Goal: Transaction & Acquisition: Purchase product/service

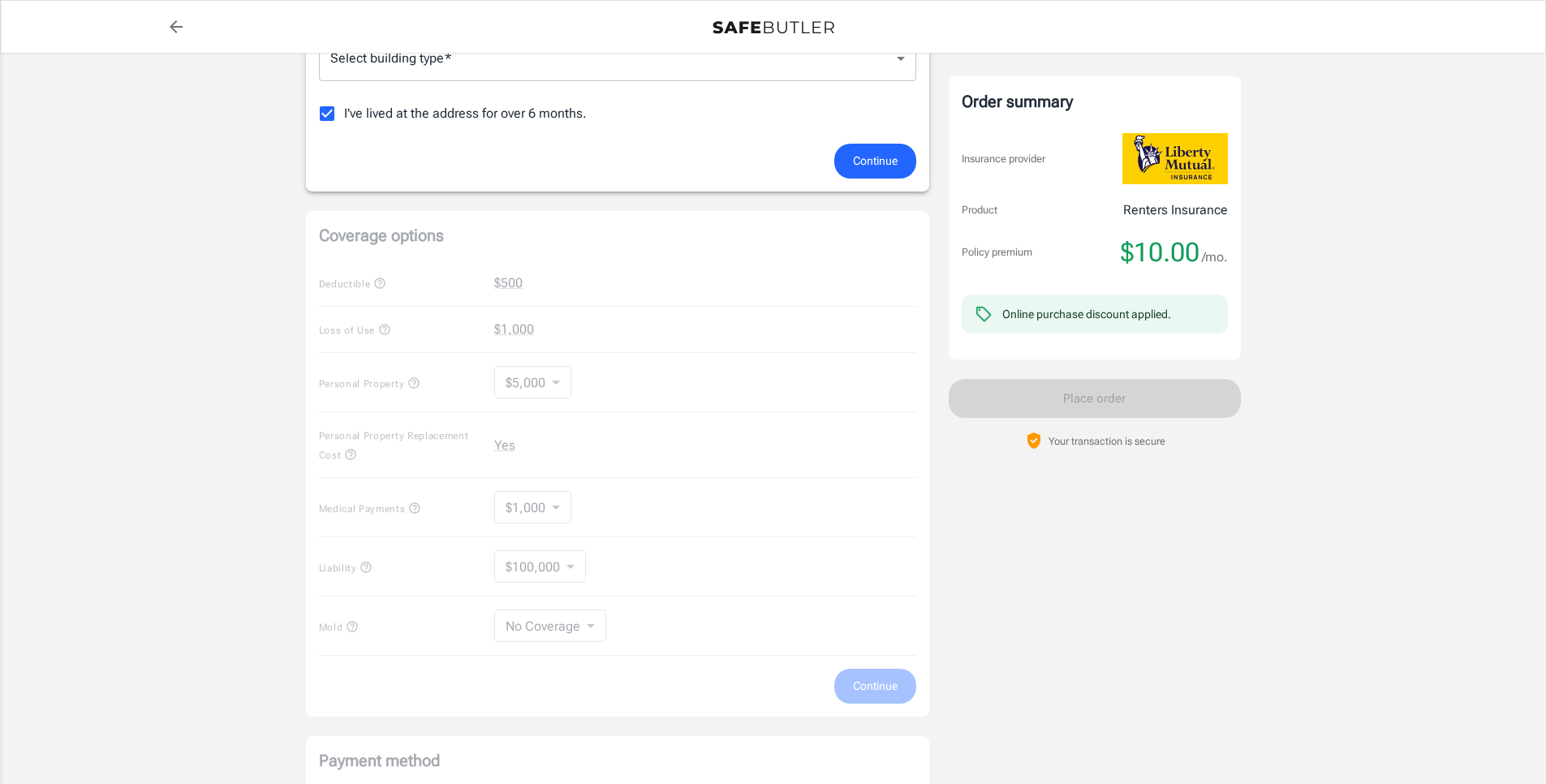
scroll to position [471, 0]
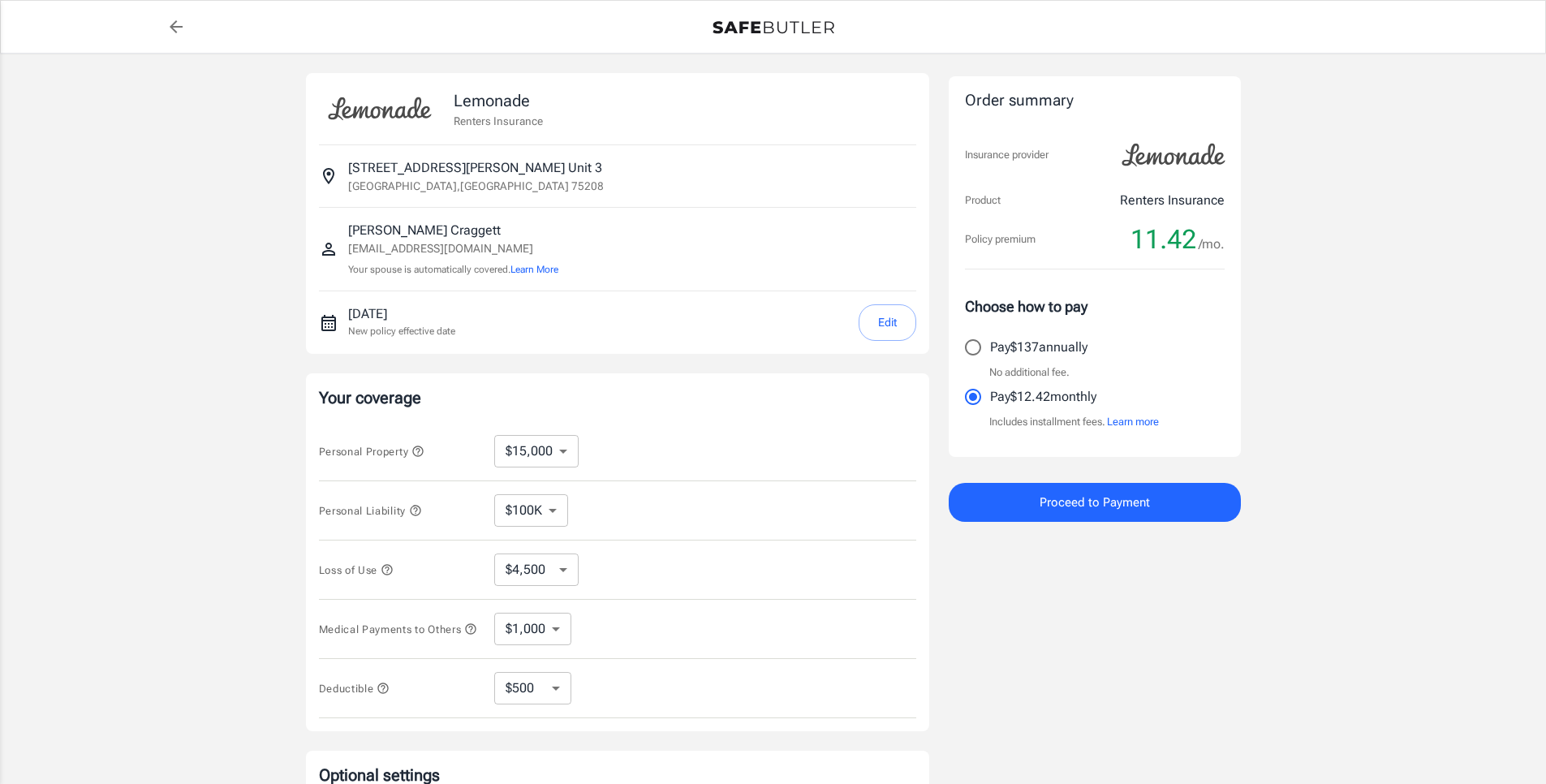
select select "15000"
select select "500"
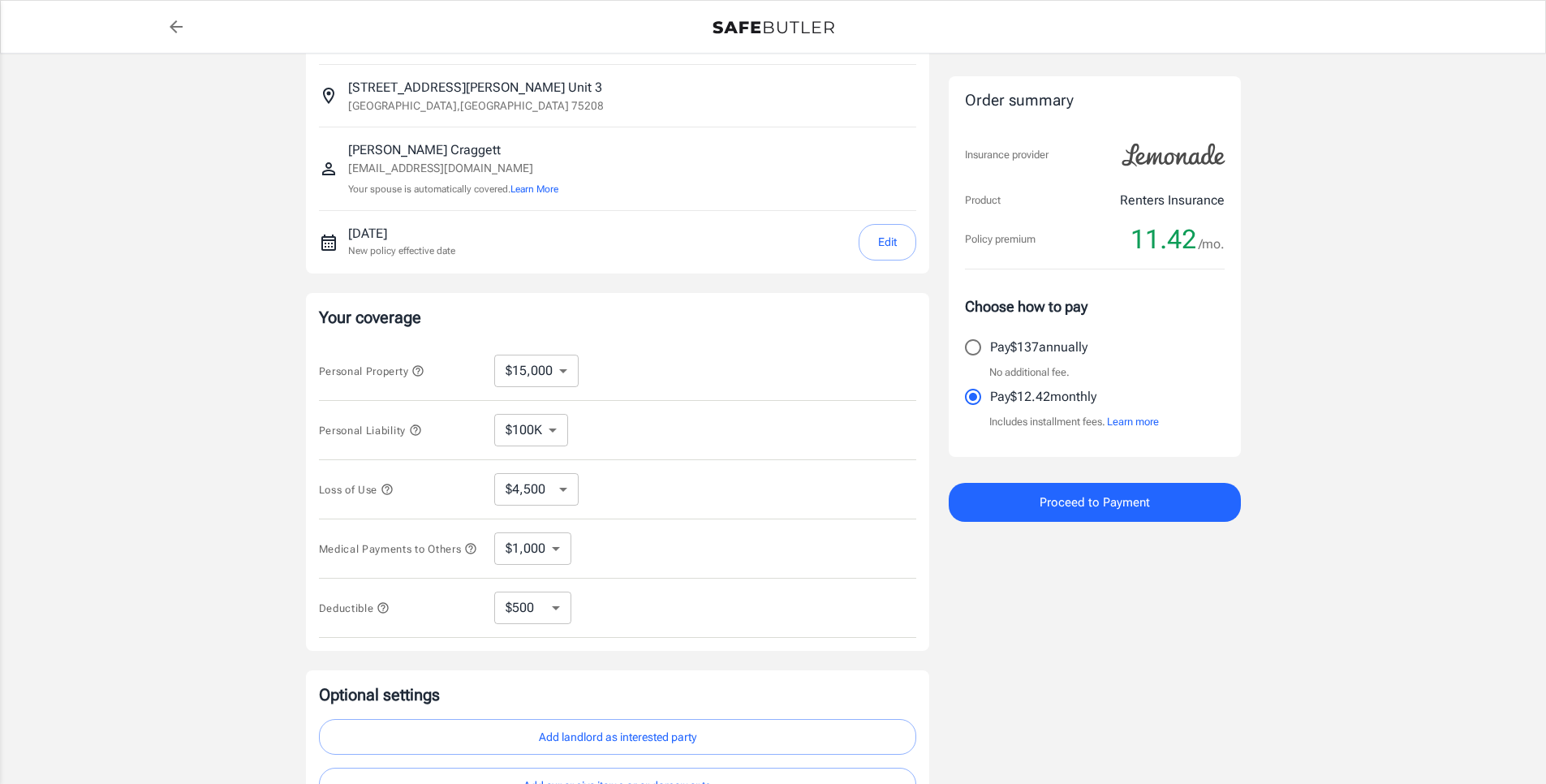
scroll to position [253, 0]
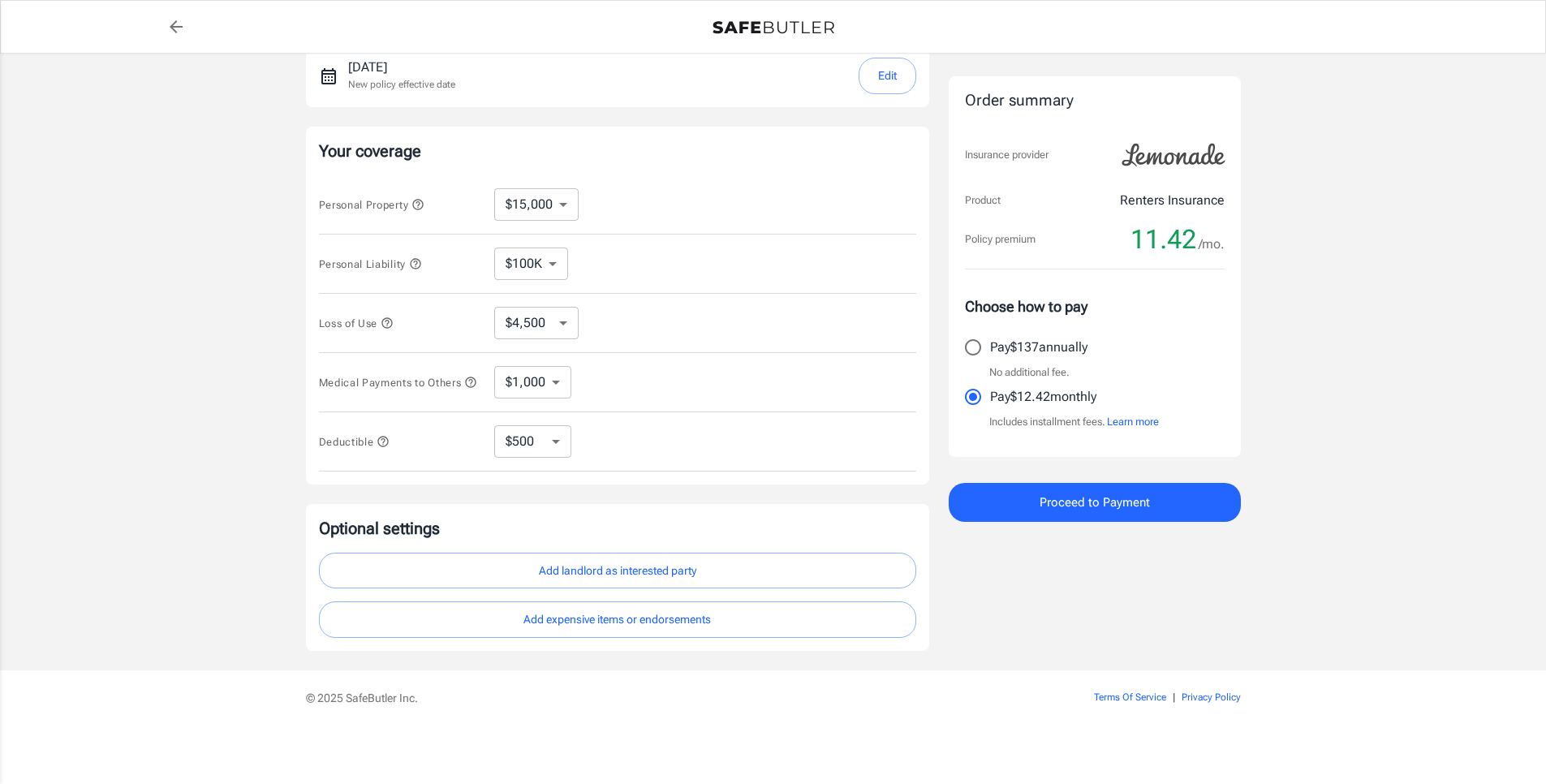
click at [498, 200] on select "$10,000 $15,000 $20,000 $25,000 $30,000 $40,000 $50,000 $100K $150K $200K $250K" at bounding box center [537, 204] width 84 height 33
select select "10000"
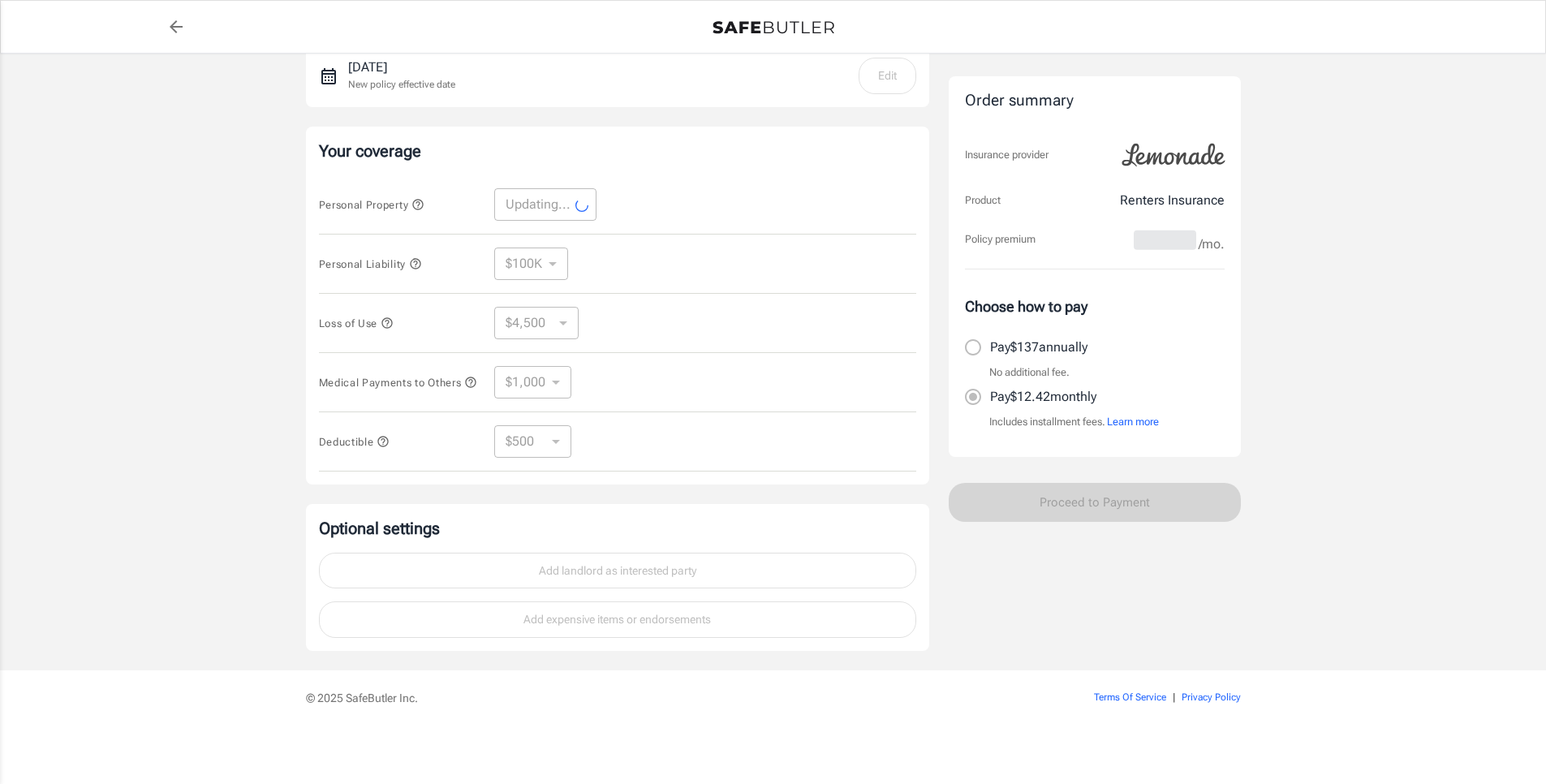
click at [546, 238] on div "Personal Liability $100K $200K $300K $400K $500K ​" at bounding box center [617, 264] width 598 height 59
select select "10000"
select select "3000"
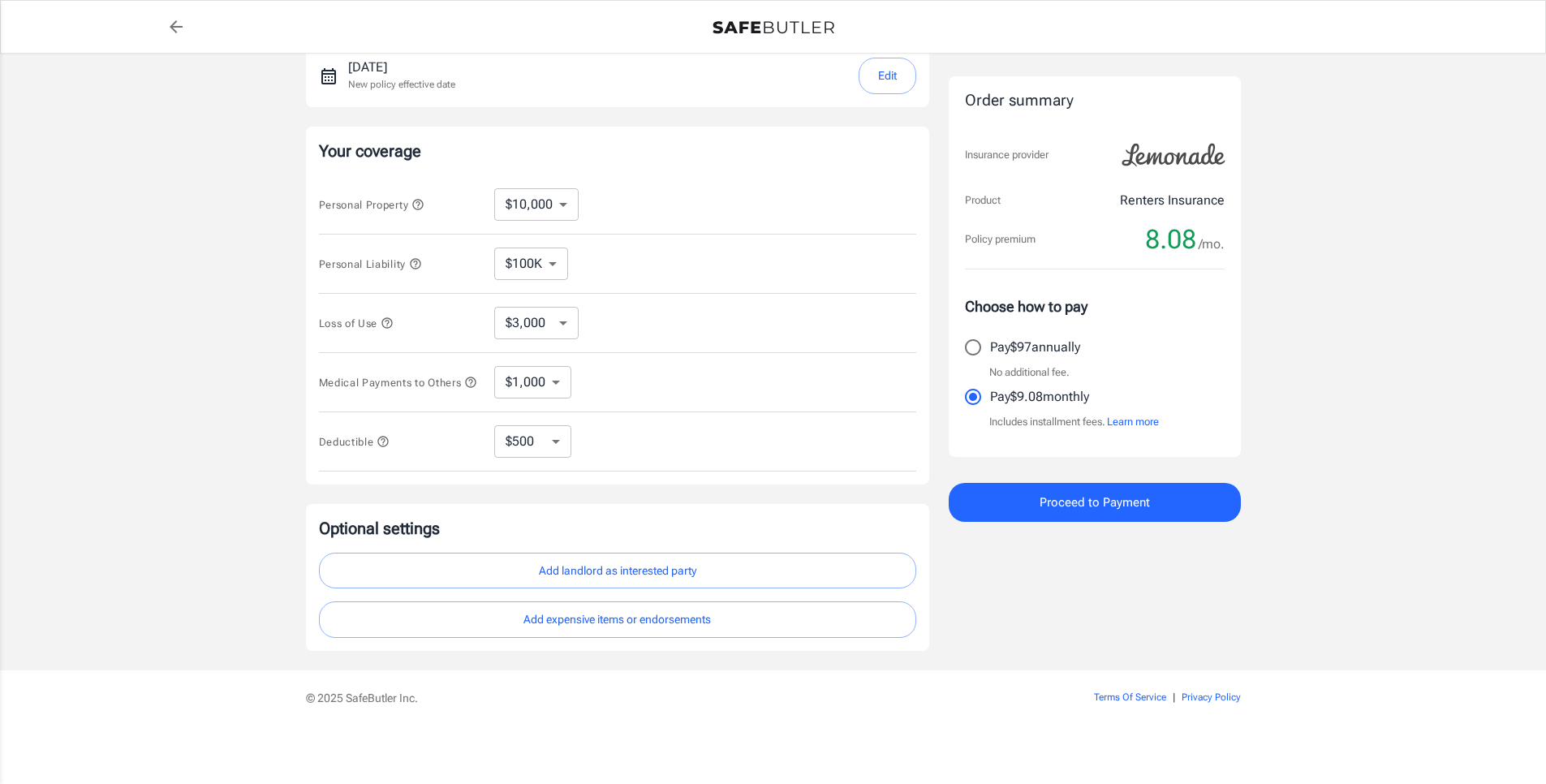
click at [535, 260] on select "$100K $200K $300K $400K $500K" at bounding box center [531, 264] width 74 height 33
click at [494, 248] on select "$100K $200K $300K $400K $500K" at bounding box center [531, 264] width 74 height 33
click at [553, 314] on select "$3,000 $6,000 $12,000 $21,000 $36,000 $60,000 $96,000 $153K $198K" at bounding box center [537, 323] width 84 height 33
click at [494, 307] on select "$3,000 $6,000 $12,000 $21,000 $36,000 $60,000 $96,000 $153K $198K" at bounding box center [537, 323] width 84 height 33
click at [545, 370] on select "$1,000 $2,000 $3,000 $4,000 $5,000" at bounding box center [533, 382] width 77 height 33
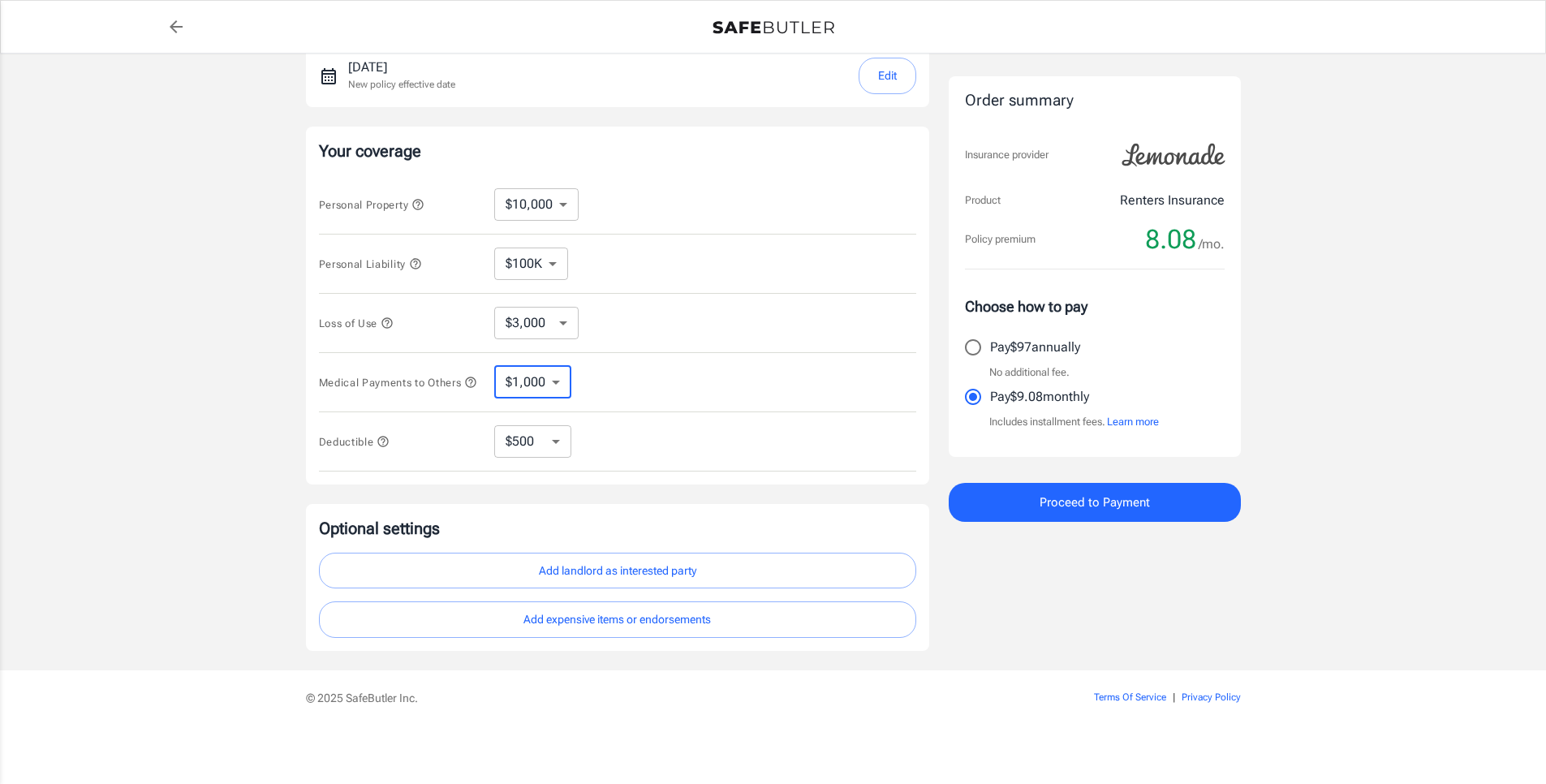
click at [494, 366] on select "$1,000 $2,000 $3,000 $4,000 $5,000" at bounding box center [533, 382] width 77 height 33
click at [551, 436] on select "$250 $500 $1,000 $2,500" at bounding box center [533, 441] width 77 height 33
select select "250"
click at [527, 443] on select "$250 $500 $1,000 $2,500" at bounding box center [533, 441] width 77 height 33
select select "500"
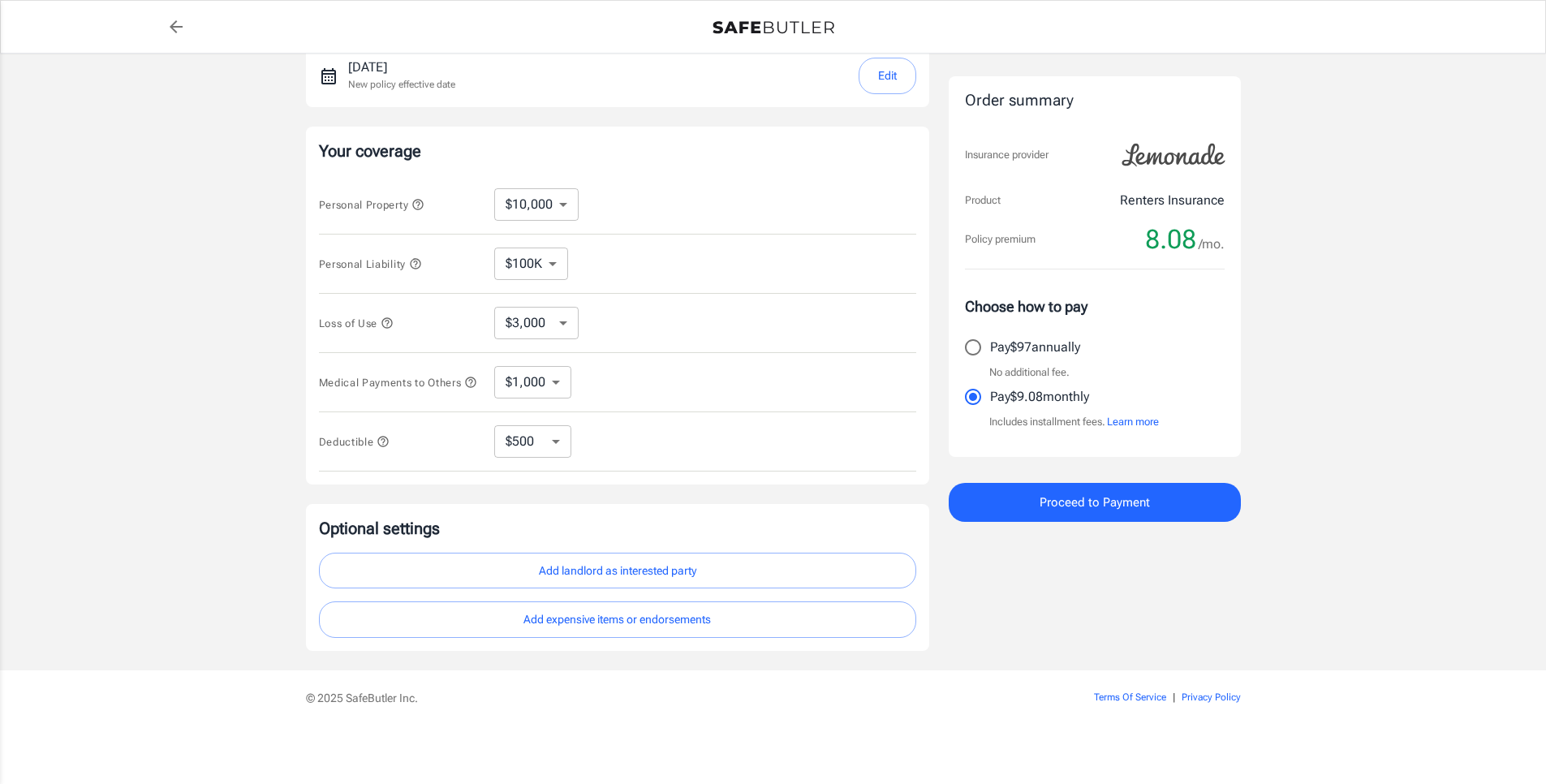
click at [536, 442] on select "$250 $500 $1,000 $2,500" at bounding box center [533, 441] width 77 height 33
select select "2500"
click at [534, 454] on select "$250 $500 $1,000 $2,500" at bounding box center [533, 441] width 77 height 33
click at [387, 442] on icon "button" at bounding box center [383, 442] width 13 height 13
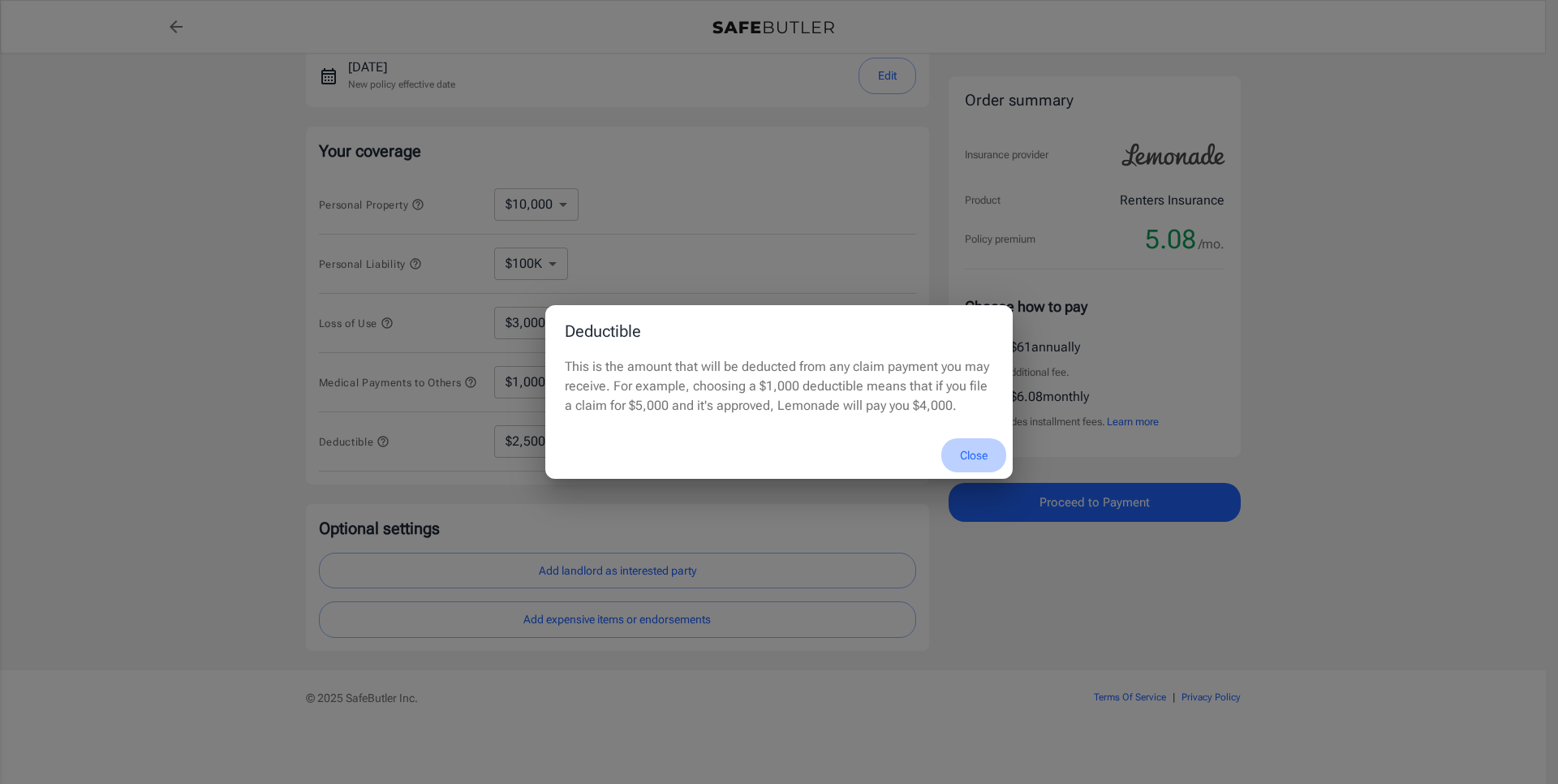
drag, startPoint x: 967, startPoint y: 462, endPoint x: 959, endPoint y: 459, distance: 8.5
click at [967, 462] on button "Close" at bounding box center [973, 455] width 65 height 35
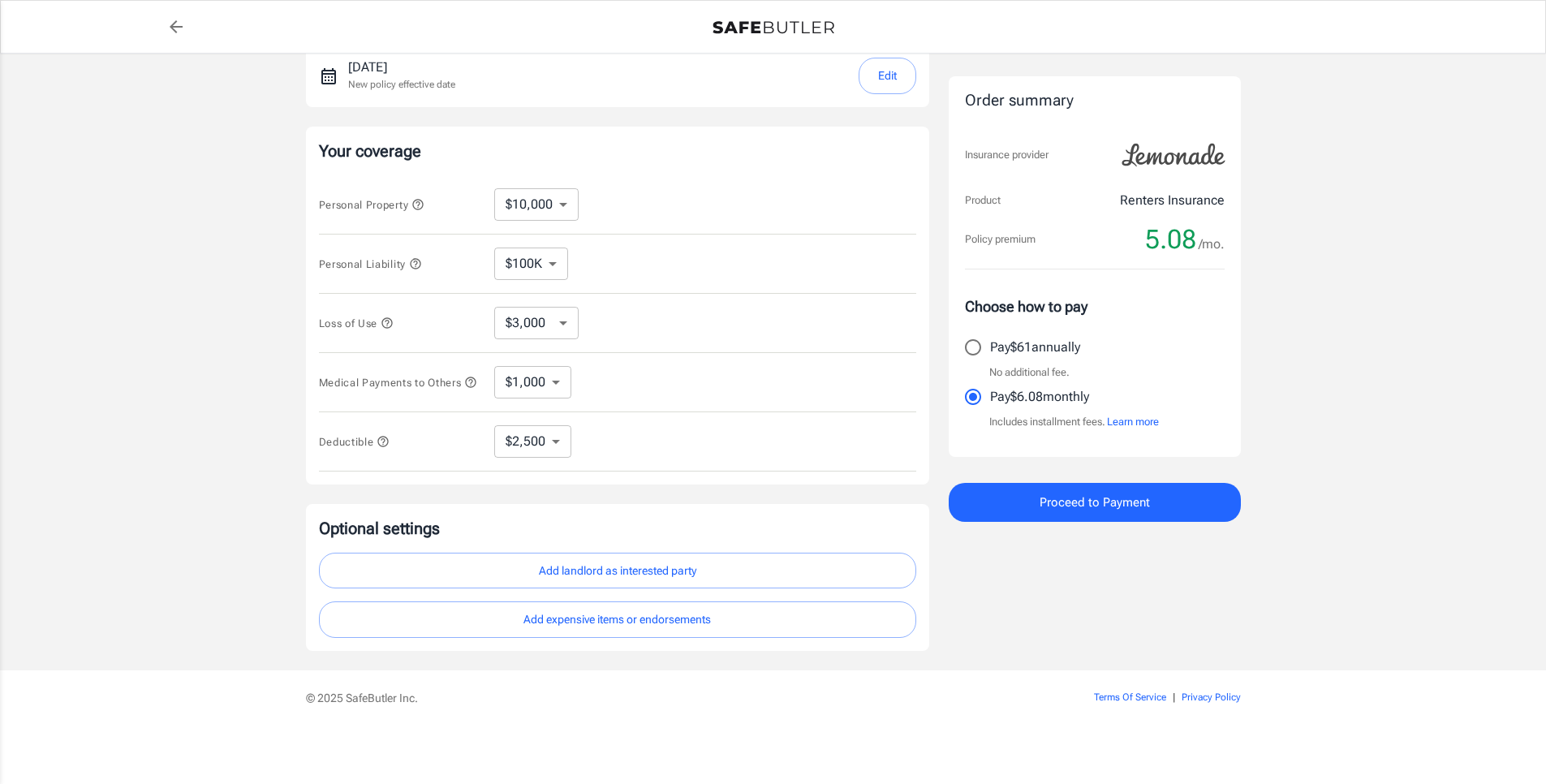
click at [541, 430] on select "$250 $500 $1,000 $2,500" at bounding box center [533, 441] width 77 height 33
select select "250"
click at [538, 440] on select "$250 $500 $1,000 $2,500" at bounding box center [533, 441] width 77 height 33
select select "2500"
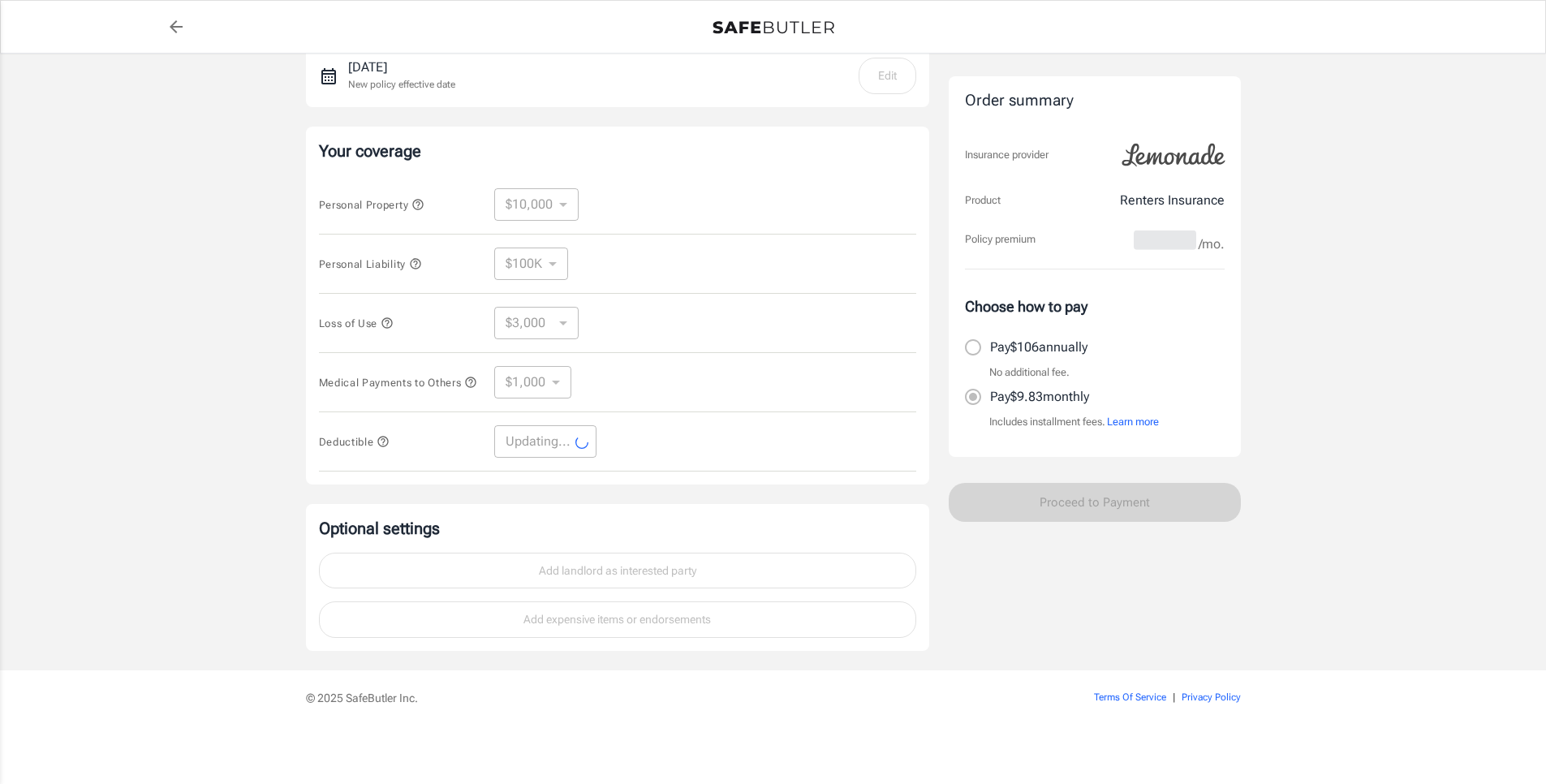
select select "2500"
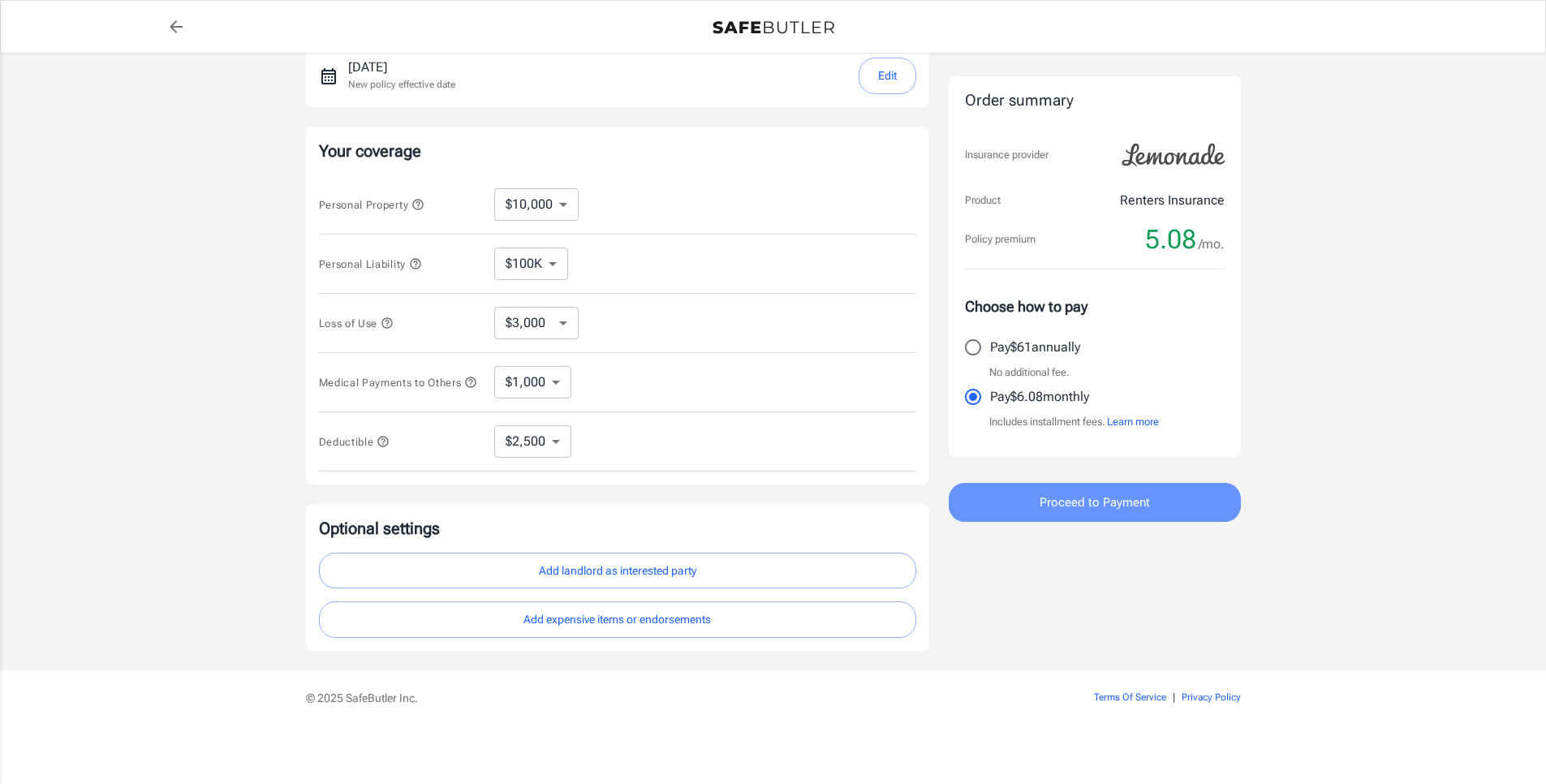
click at [1033, 506] on button "Proceed to Payment" at bounding box center [1094, 503] width 292 height 39
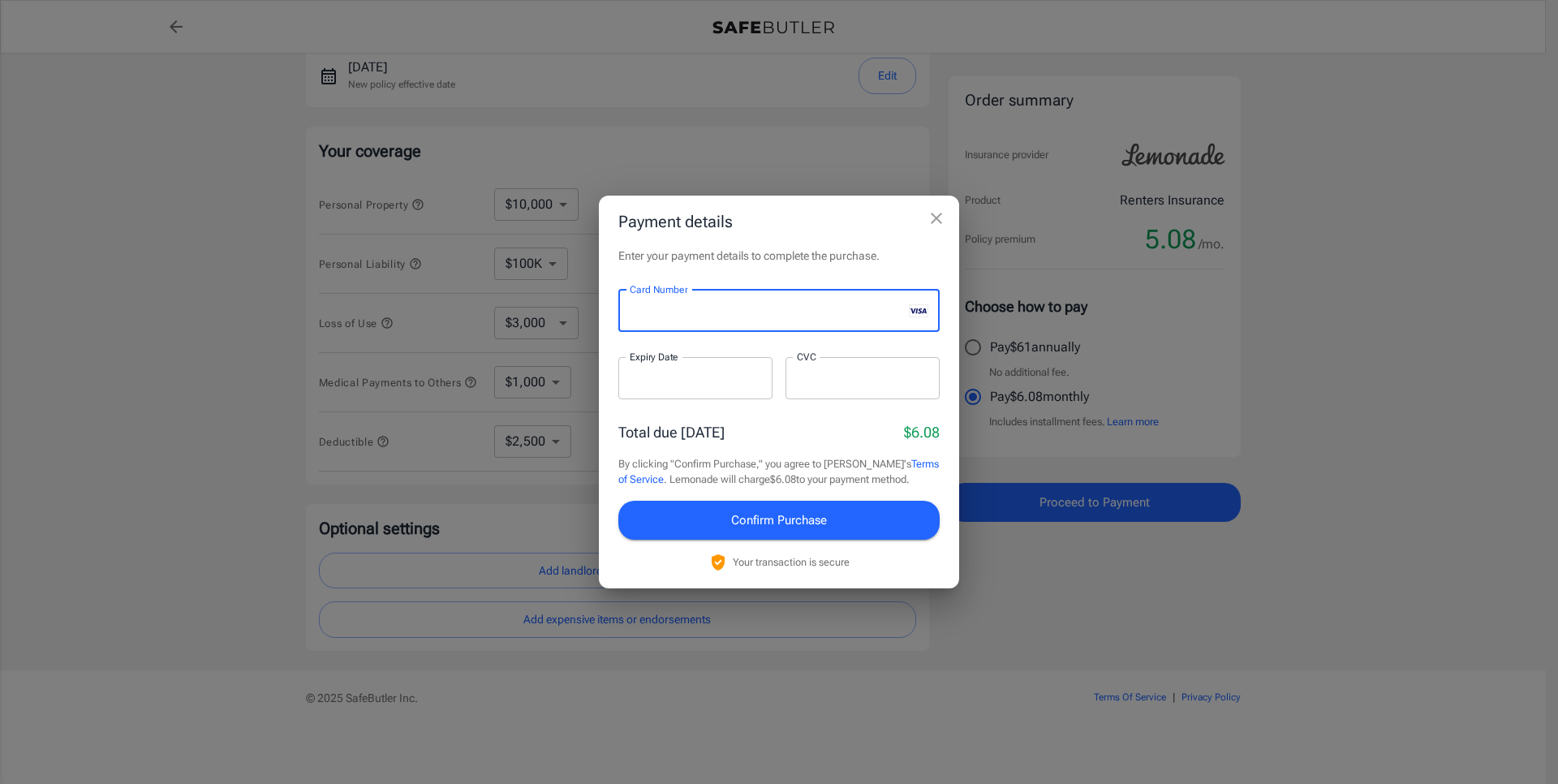
click at [687, 365] on div at bounding box center [695, 378] width 154 height 42
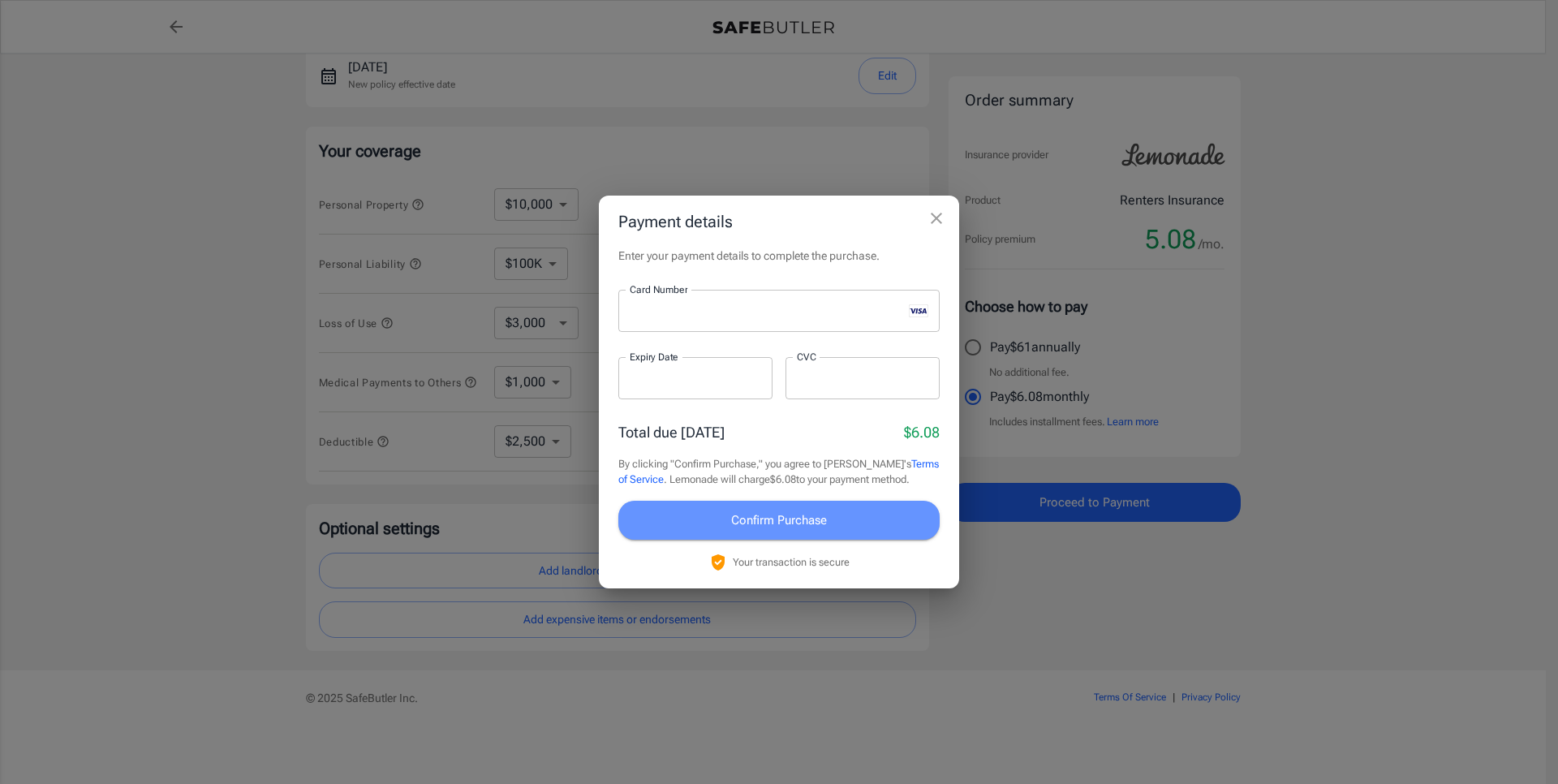
click at [840, 519] on button "Confirm Purchase" at bounding box center [779, 520] width 322 height 39
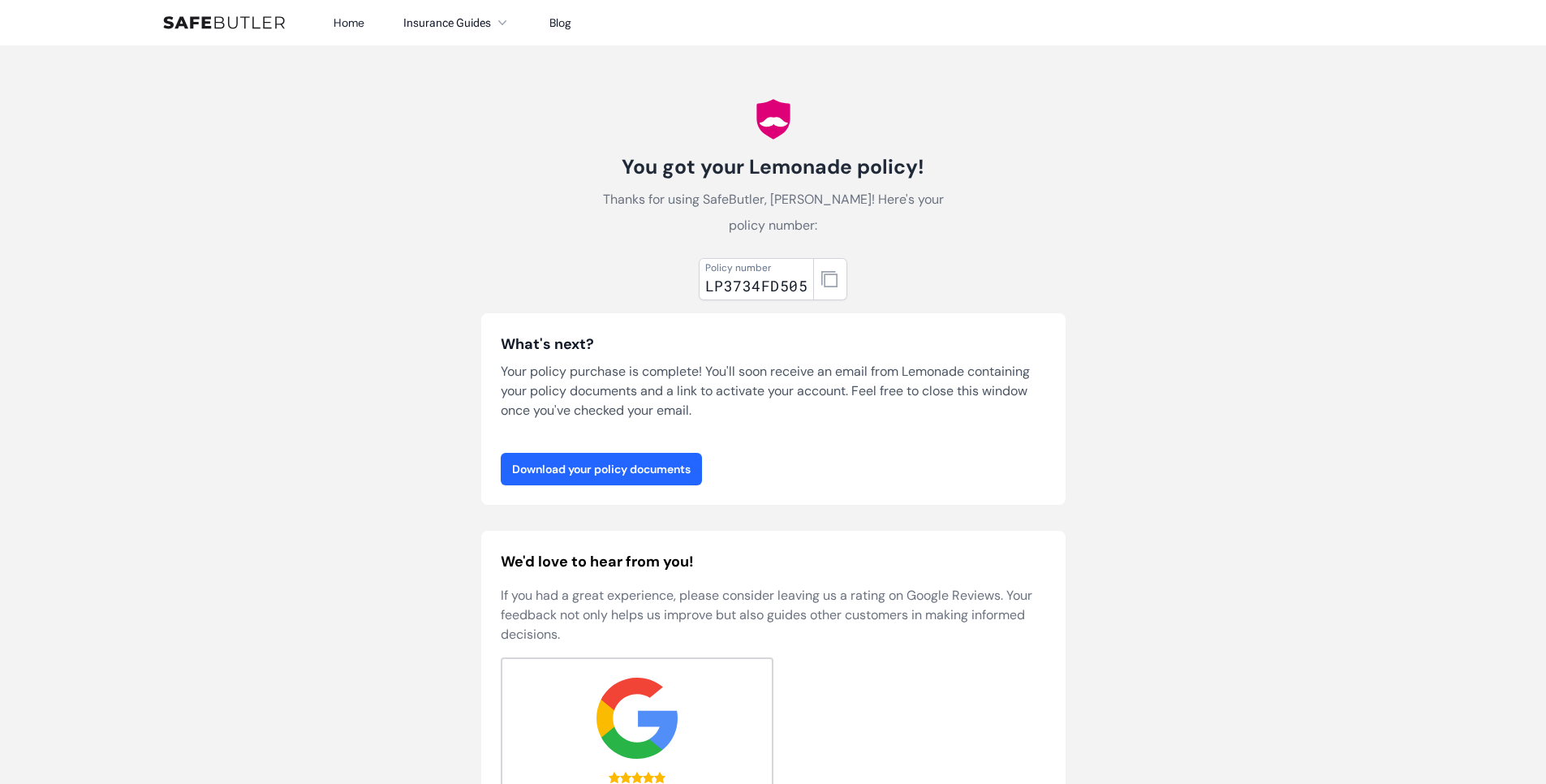
click at [630, 472] on link "Download your policy documents" at bounding box center [601, 469] width 202 height 33
